Goal: Task Accomplishment & Management: Manage account settings

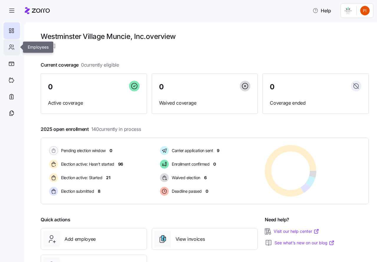
click at [13, 48] on icon at bounding box center [11, 47] width 6 height 7
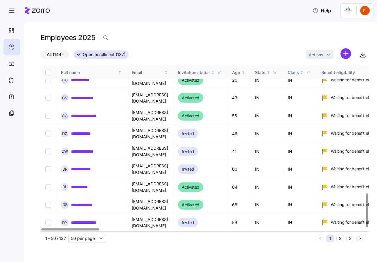
scroll to position [623, 0]
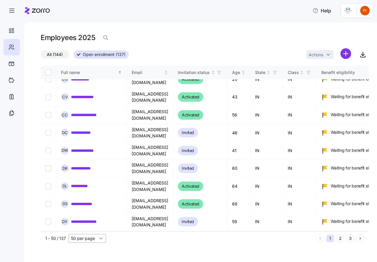
click at [100, 236] on input "50 per page" at bounding box center [87, 238] width 38 height 9
click at [88, 226] on span "150 per page" at bounding box center [86, 224] width 26 height 6
type input "150 per page"
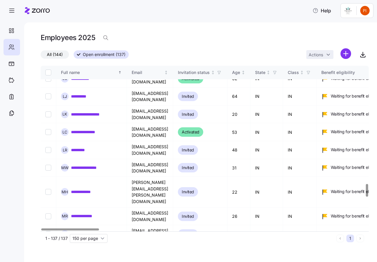
scroll to position [1558, 0]
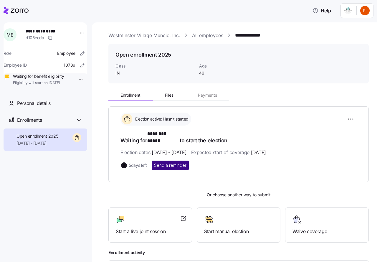
click at [169, 162] on span "Send a reminder" at bounding box center [170, 165] width 32 height 6
click at [129, 35] on link "Westminster Village Muncie, Inc." at bounding box center [144, 35] width 72 height 7
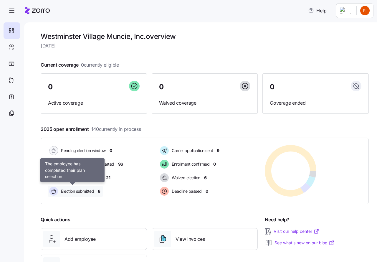
click at [74, 191] on span "Election submitted" at bounding box center [76, 191] width 35 height 6
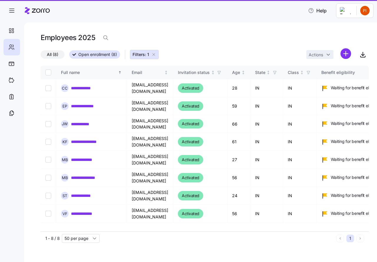
type input "50 per page"
click at [154, 54] on icon "button" at bounding box center [153, 54] width 5 height 5
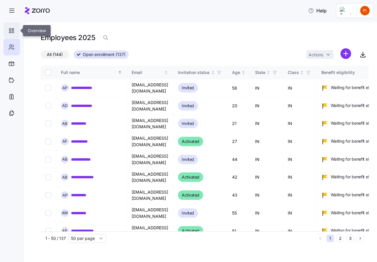
click at [9, 29] on icon at bounding box center [10, 30] width 2 height 2
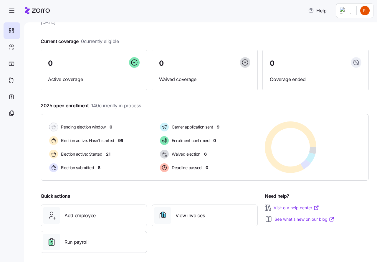
scroll to position [29, 0]
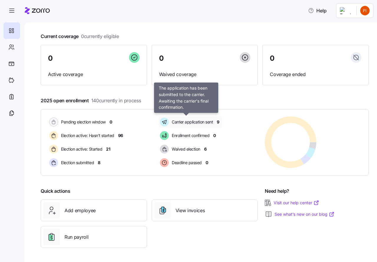
click at [190, 122] on span "Carrier application sent" at bounding box center [191, 122] width 43 height 6
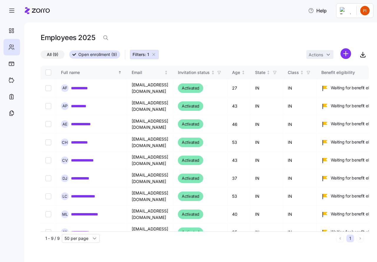
click at [154, 54] on icon "button" at bounding box center [153, 54] width 5 height 5
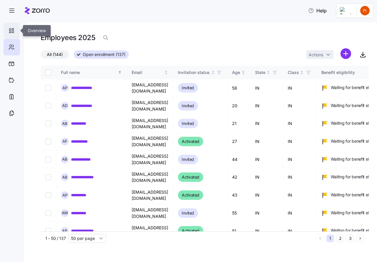
click at [11, 30] on icon at bounding box center [11, 30] width 6 height 7
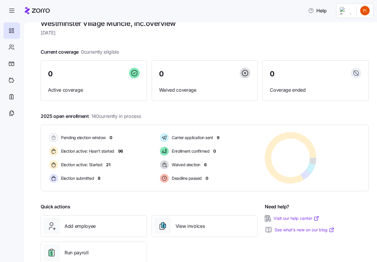
scroll to position [15, 0]
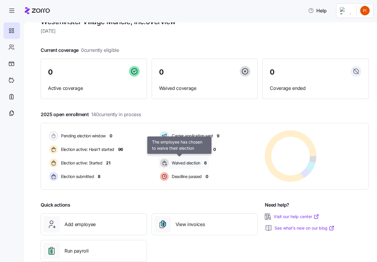
click at [185, 162] on span "Waived election" at bounding box center [185, 163] width 30 height 6
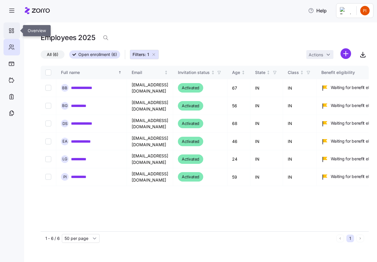
click at [11, 30] on icon at bounding box center [11, 30] width 6 height 7
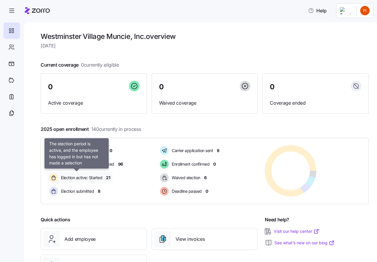
click at [89, 177] on span "Election active: Started" at bounding box center [80, 178] width 43 height 6
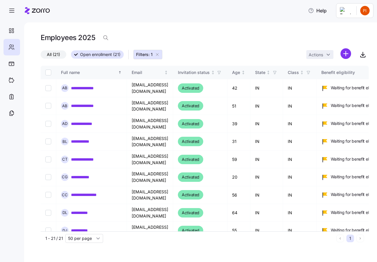
click at [157, 54] on icon "button" at bounding box center [157, 54] width 5 height 5
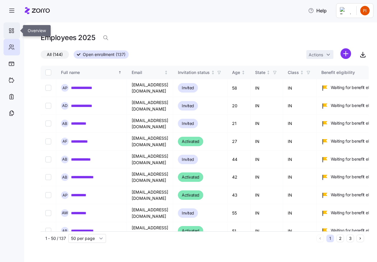
click at [11, 31] on icon at bounding box center [10, 30] width 2 height 2
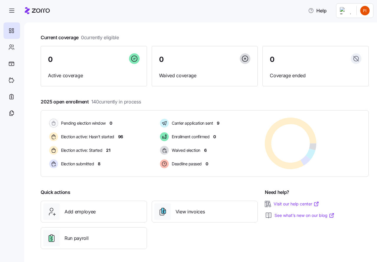
scroll to position [29, 0]
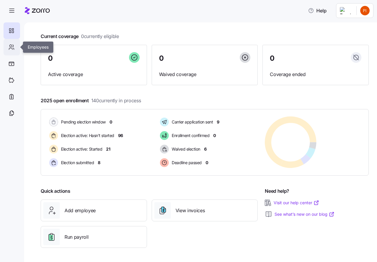
click at [14, 47] on icon at bounding box center [11, 47] width 6 height 7
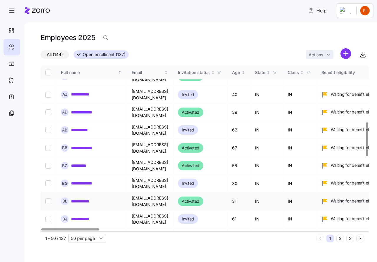
scroll to position [295, 0]
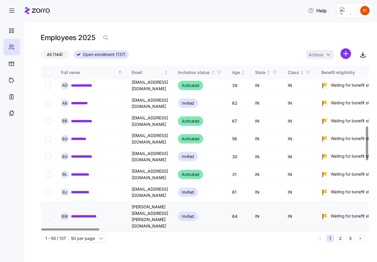
click at [86, 213] on link "**********" at bounding box center [89, 216] width 36 height 6
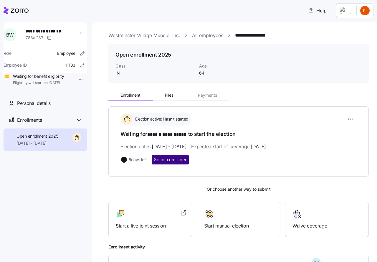
click at [173, 158] on span "Send a reminder" at bounding box center [170, 160] width 32 height 6
click at [156, 37] on link "Westminster Village Muncie, Inc." at bounding box center [144, 35] width 72 height 7
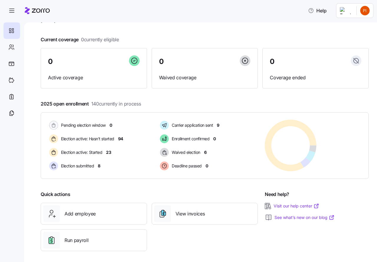
scroll to position [29, 0]
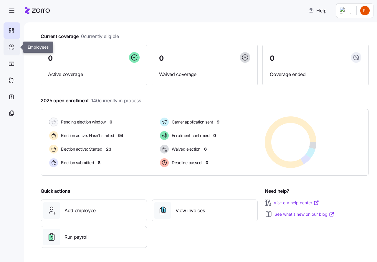
click at [13, 46] on icon at bounding box center [11, 47] width 6 height 7
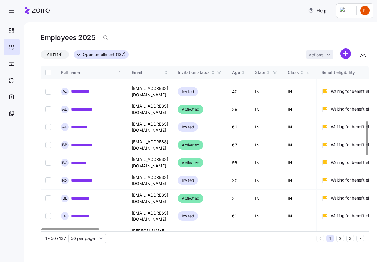
scroll to position [272, 0]
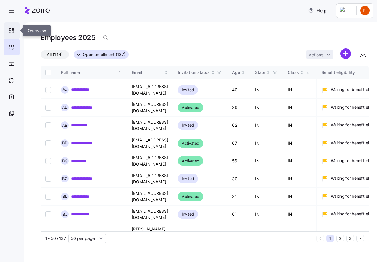
click at [12, 30] on icon at bounding box center [11, 30] width 6 height 7
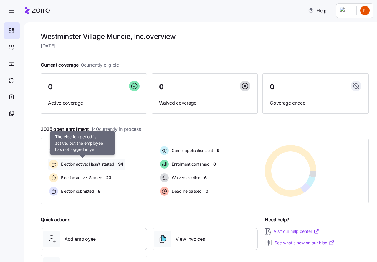
click at [84, 163] on span "Election active: Hasn't started" at bounding box center [86, 164] width 55 height 6
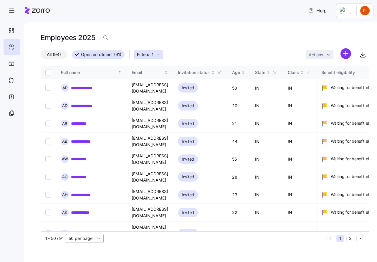
click at [98, 239] on input "50 per page" at bounding box center [85, 238] width 38 height 9
click at [82, 217] on span "100 per page" at bounding box center [83, 216] width 26 height 6
type input "100 per page"
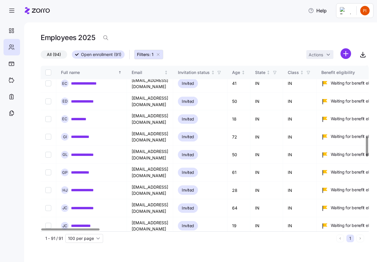
scroll to position [589, 0]
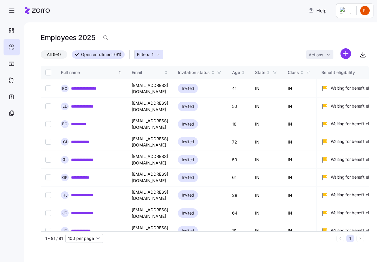
click at [158, 54] on icon "button" at bounding box center [158, 54] width 5 height 5
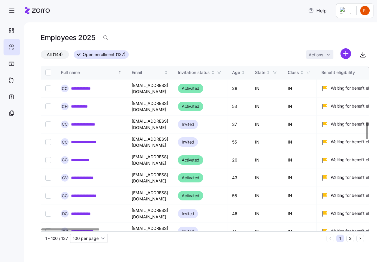
scroll to position [540, 0]
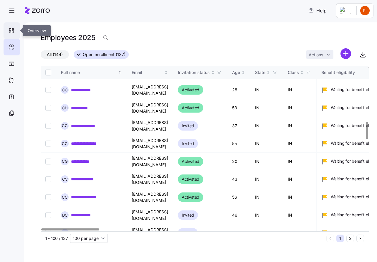
click at [10, 28] on icon at bounding box center [11, 30] width 6 height 7
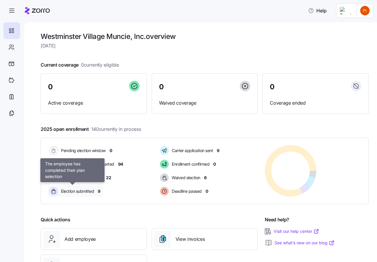
click at [78, 191] on span "Election submitted" at bounding box center [76, 191] width 35 height 6
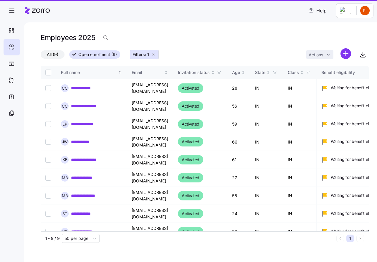
type input "50 per page"
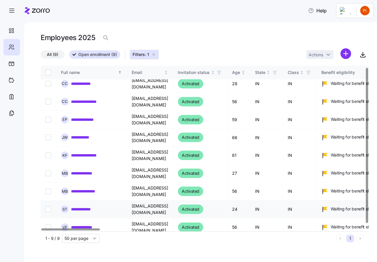
scroll to position [6, 0]
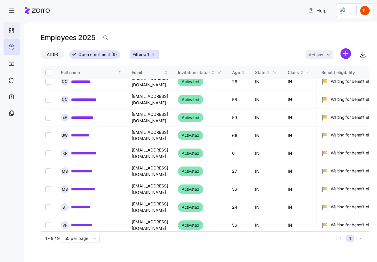
drag, startPoint x: 154, startPoint y: 55, endPoint x: 11, endPoint y: 37, distance: 143.6
click at [154, 55] on icon "button" at bounding box center [153, 54] width 5 height 5
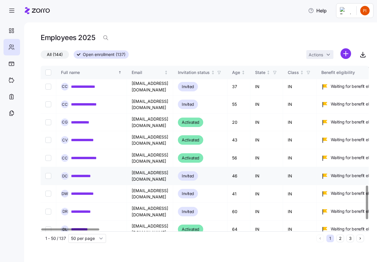
scroll to position [587, 0]
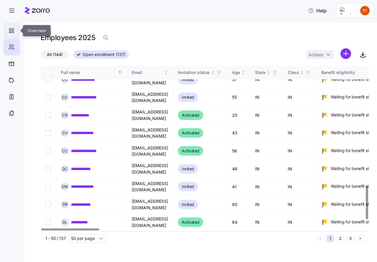
click at [10, 30] on icon at bounding box center [11, 30] width 6 height 7
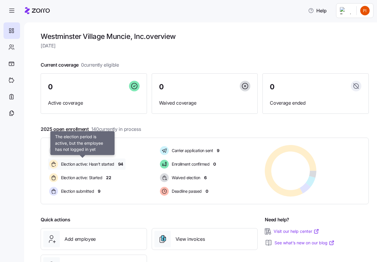
click at [101, 164] on span "Election active: Hasn't started" at bounding box center [86, 164] width 55 height 6
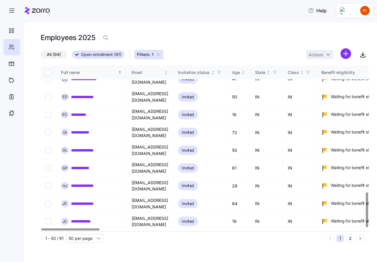
scroll to position [599, 0]
click at [351, 239] on button "2" at bounding box center [350, 238] width 8 height 8
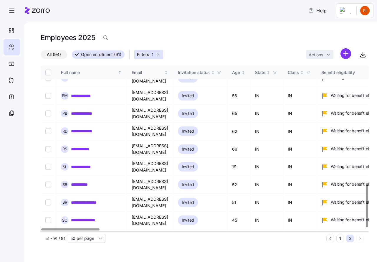
scroll to position [464, 0]
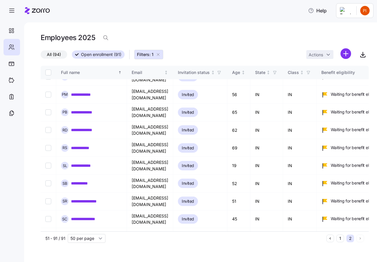
click at [158, 54] on icon "button" at bounding box center [158, 54] width 5 height 5
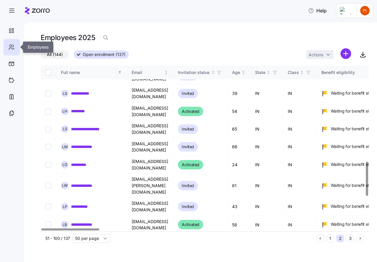
click at [9, 47] on icon at bounding box center [11, 47] width 6 height 7
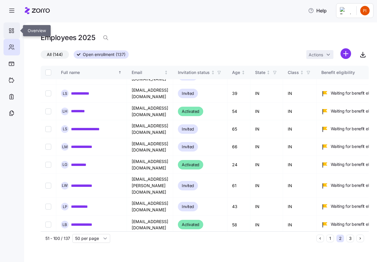
click at [12, 30] on icon at bounding box center [11, 30] width 6 height 7
